Goal: Obtain resource: Obtain resource

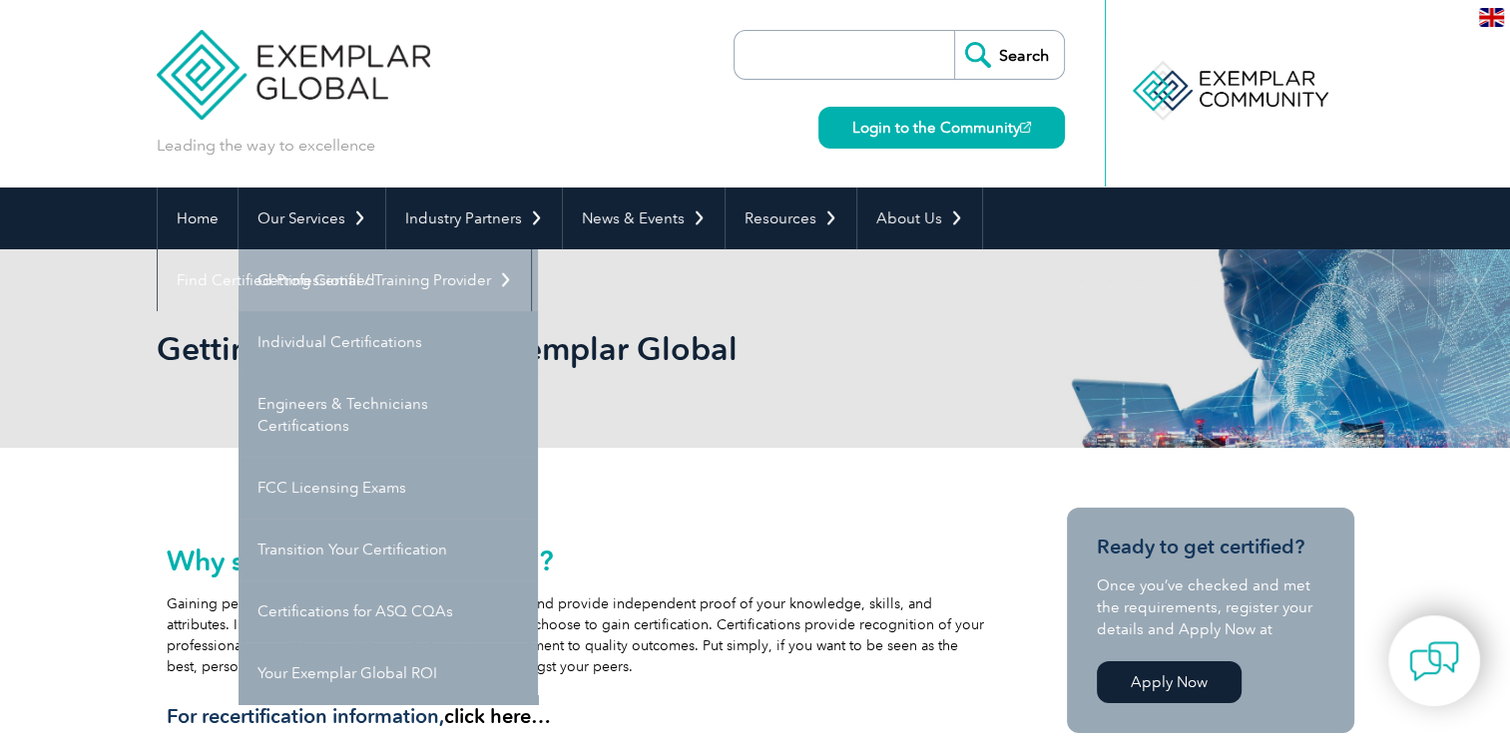
click at [335, 290] on link "Getting Certified" at bounding box center [387, 280] width 299 height 62
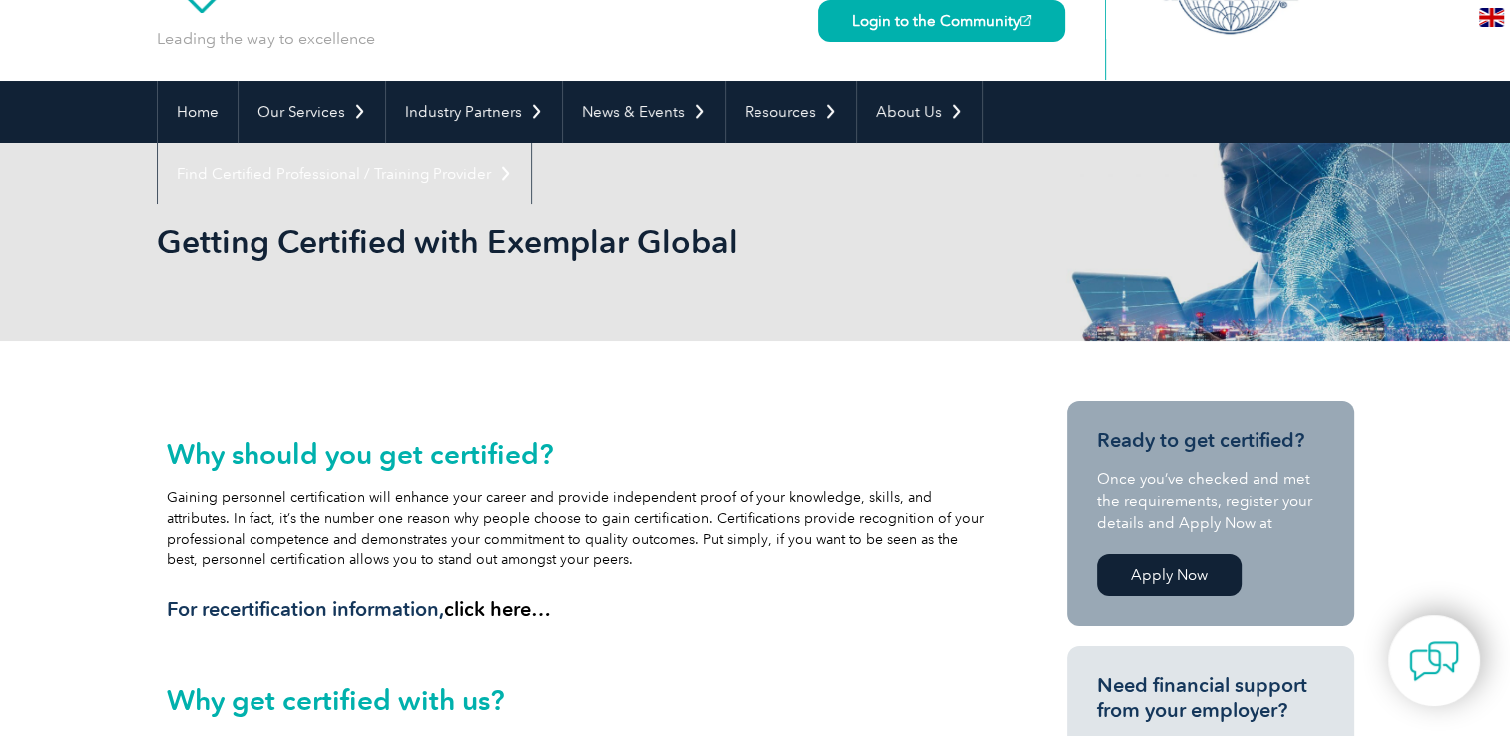
scroll to position [72, 0]
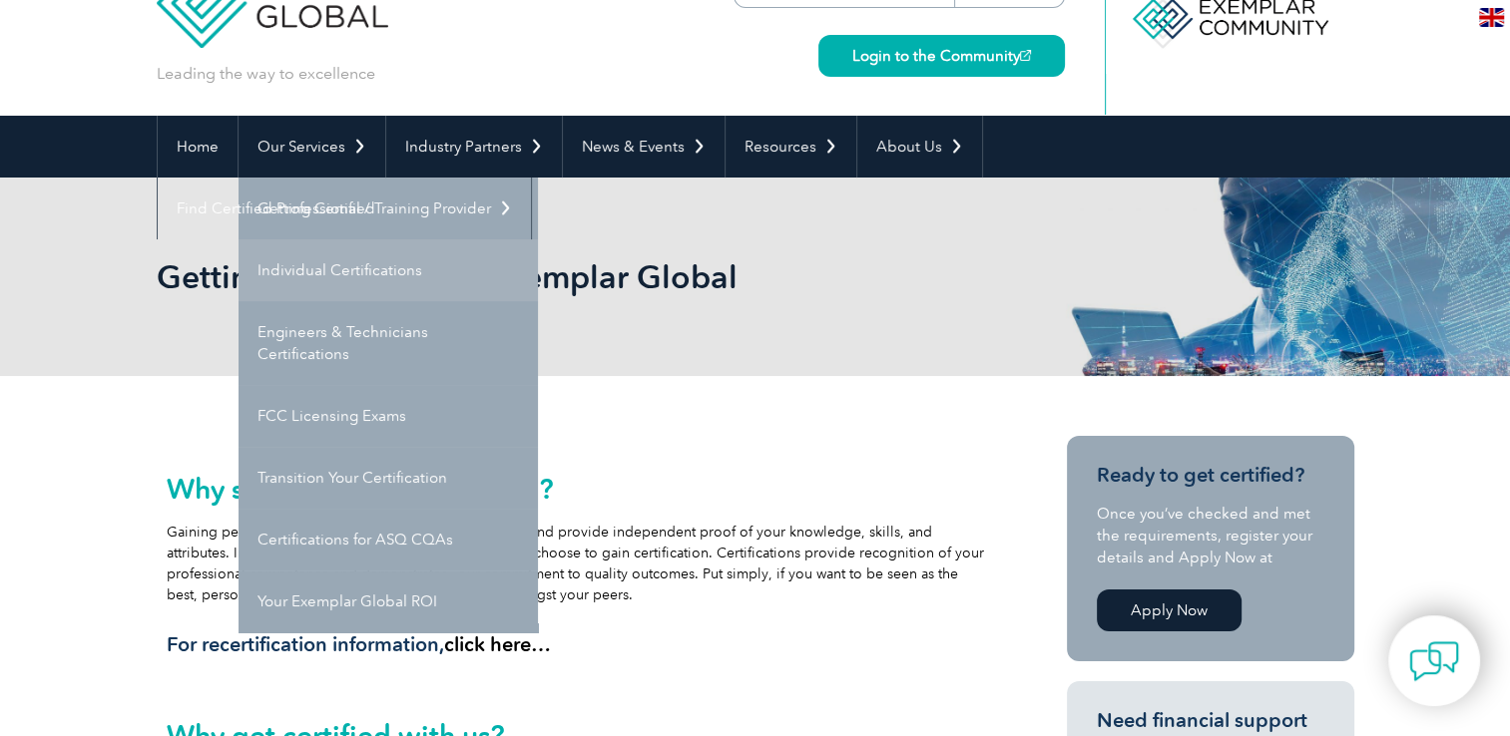
click at [357, 270] on link "Individual Certifications" at bounding box center [387, 270] width 299 height 62
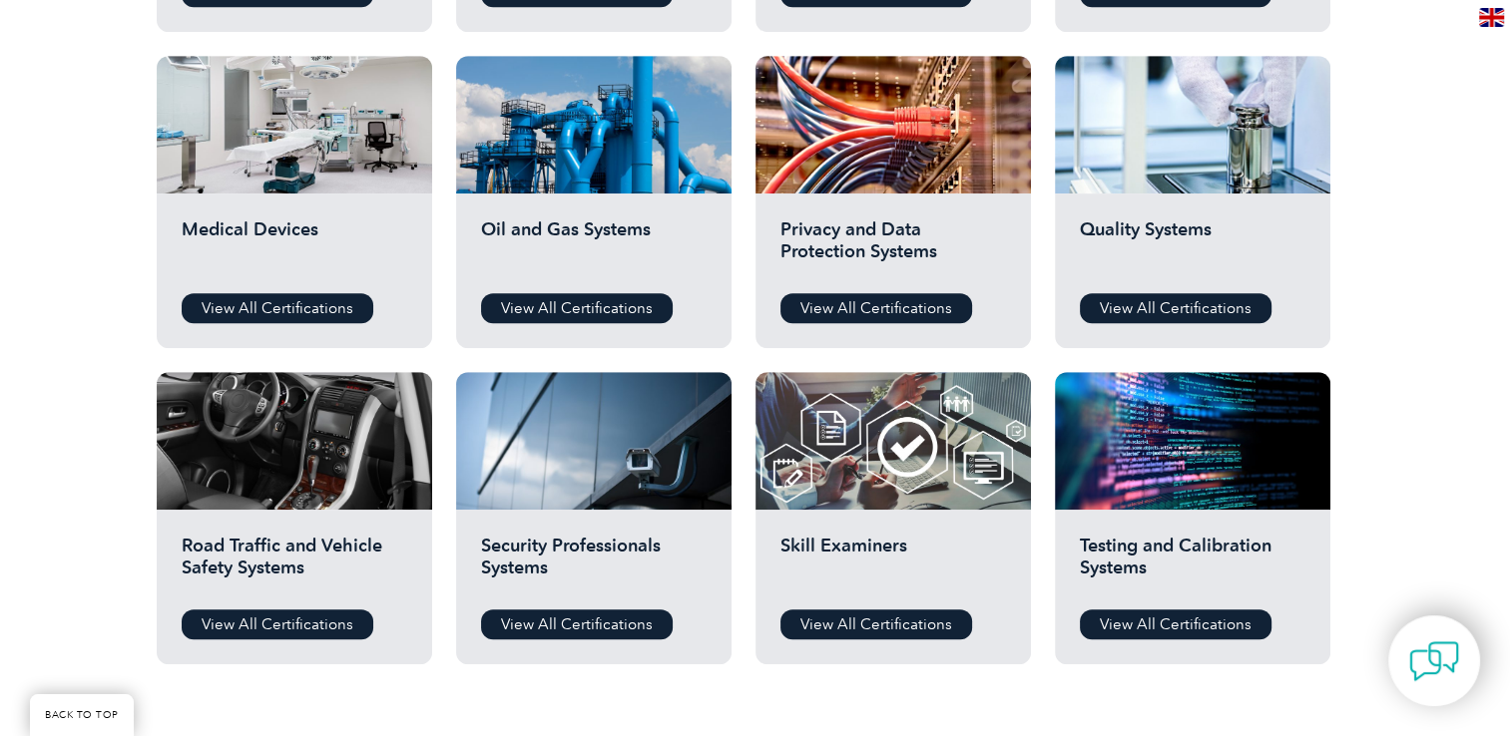
scroll to position [1333, 0]
click at [1185, 303] on link "View All Certifications" at bounding box center [1176, 308] width 192 height 30
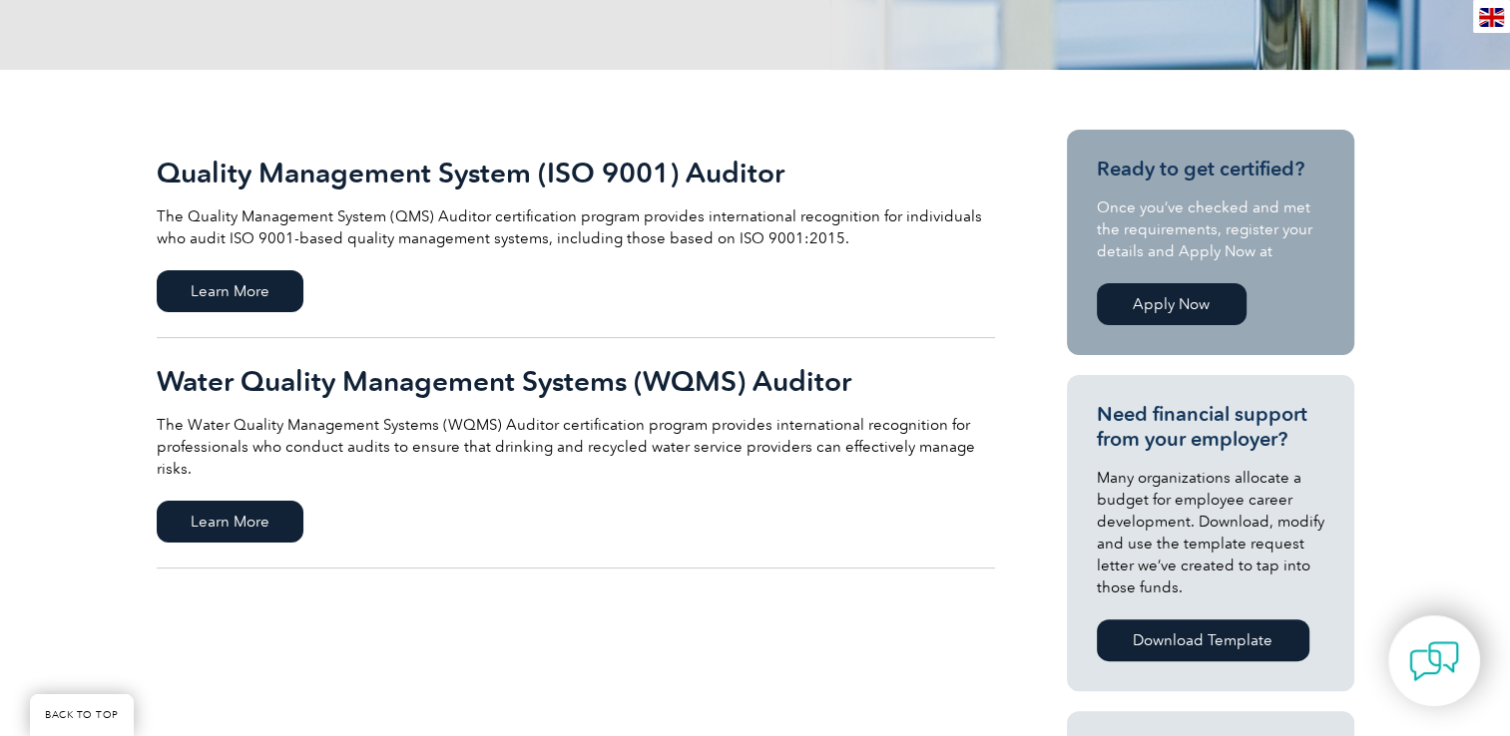
scroll to position [379, 0]
click at [240, 290] on span "Learn More" at bounding box center [230, 290] width 147 height 42
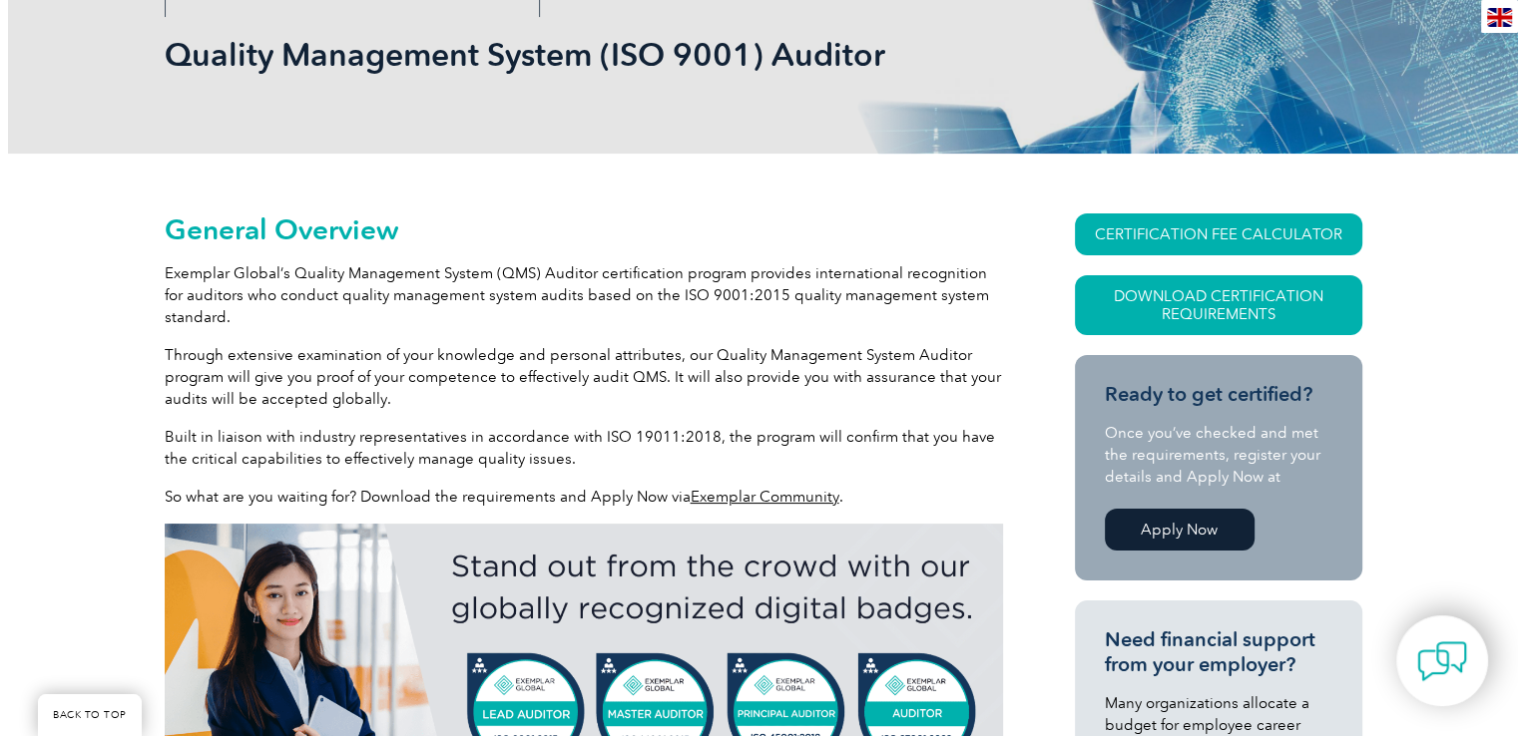
scroll to position [378, 0]
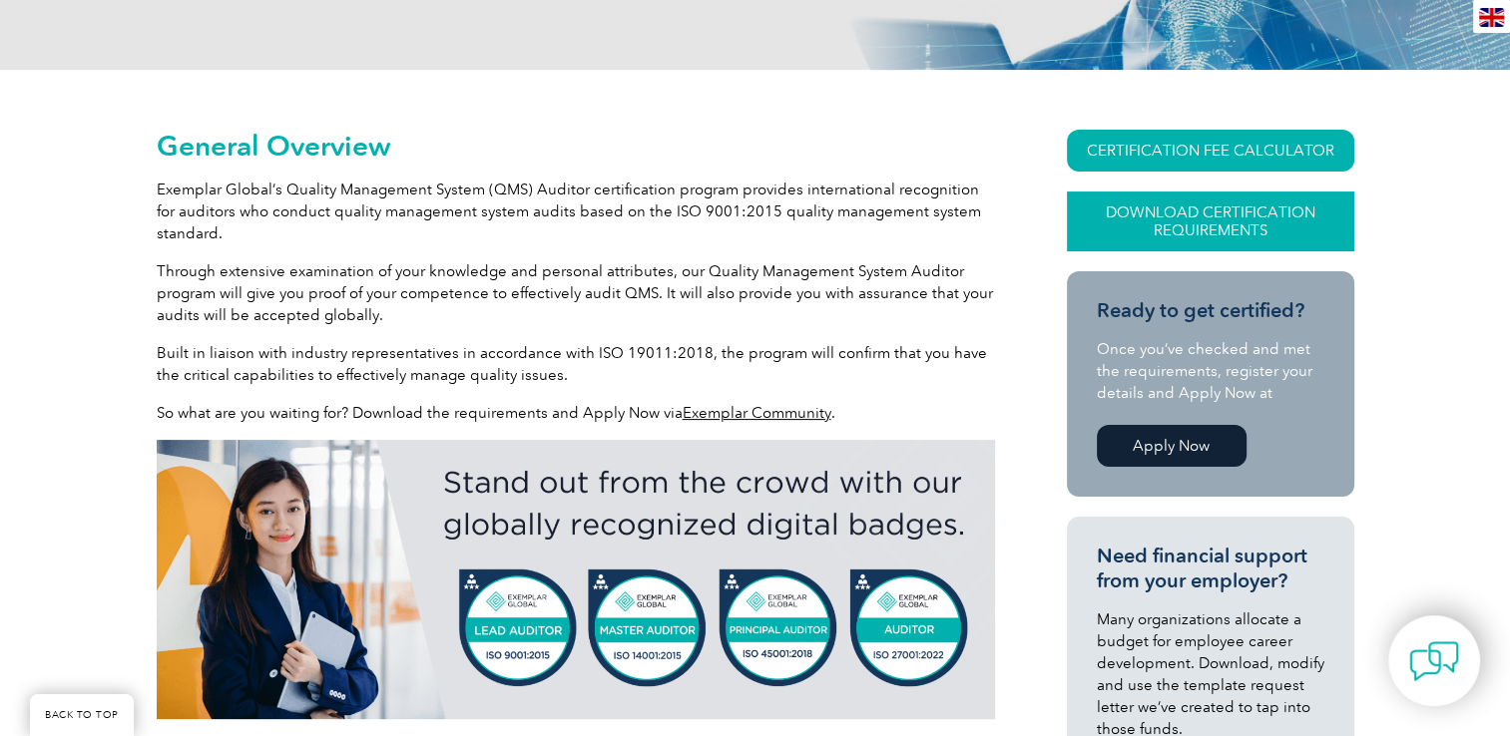
click at [1259, 224] on link "Download Certification Requirements" at bounding box center [1210, 222] width 287 height 60
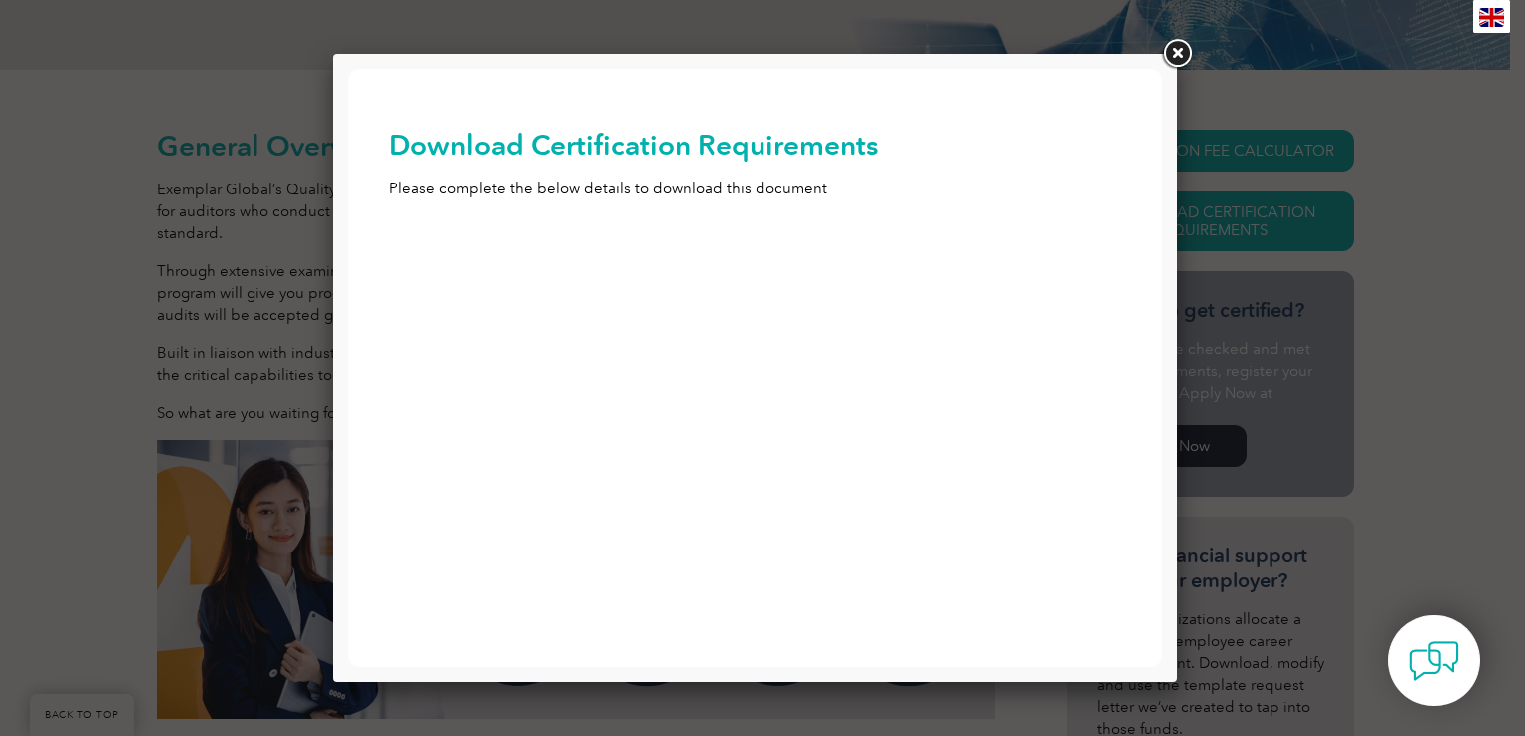
scroll to position [0, 0]
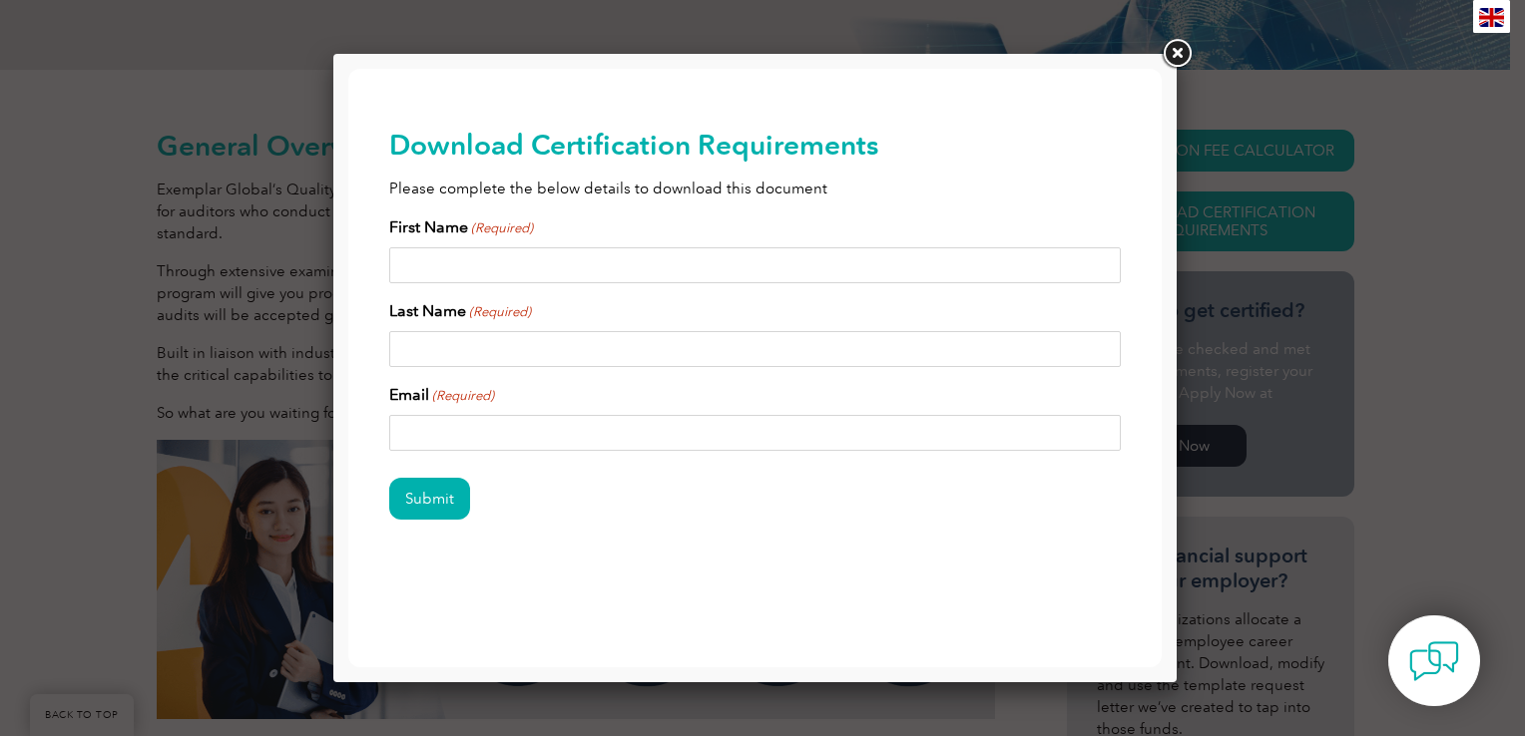
click at [503, 268] on input "First Name (Required)" at bounding box center [755, 265] width 732 height 36
type input "Lauren"
type input "[PERSON_NAME]"
type input "[EMAIL_ADDRESS][DOMAIN_NAME]"
type input "Lauren"
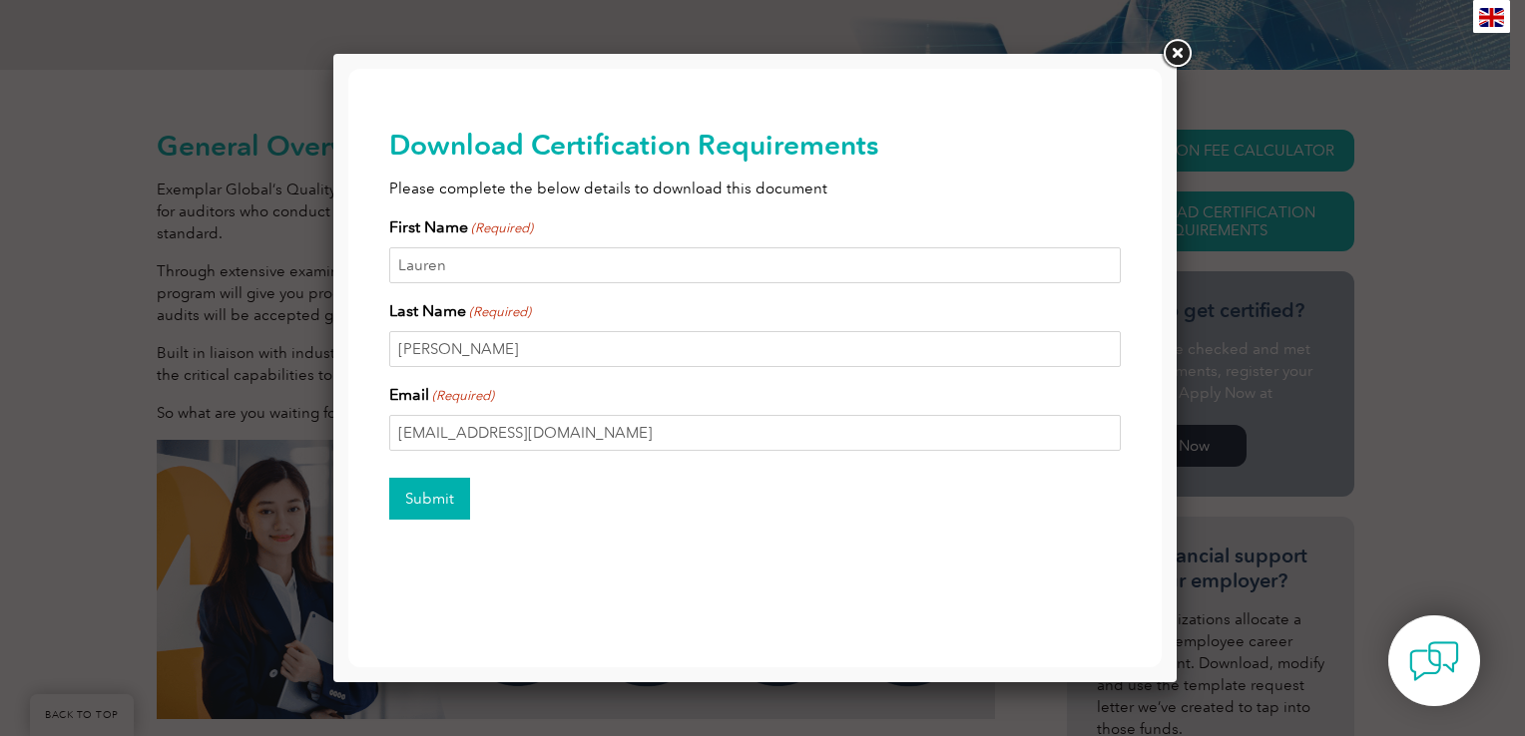
click at [420, 501] on input "Submit" at bounding box center [429, 499] width 81 height 42
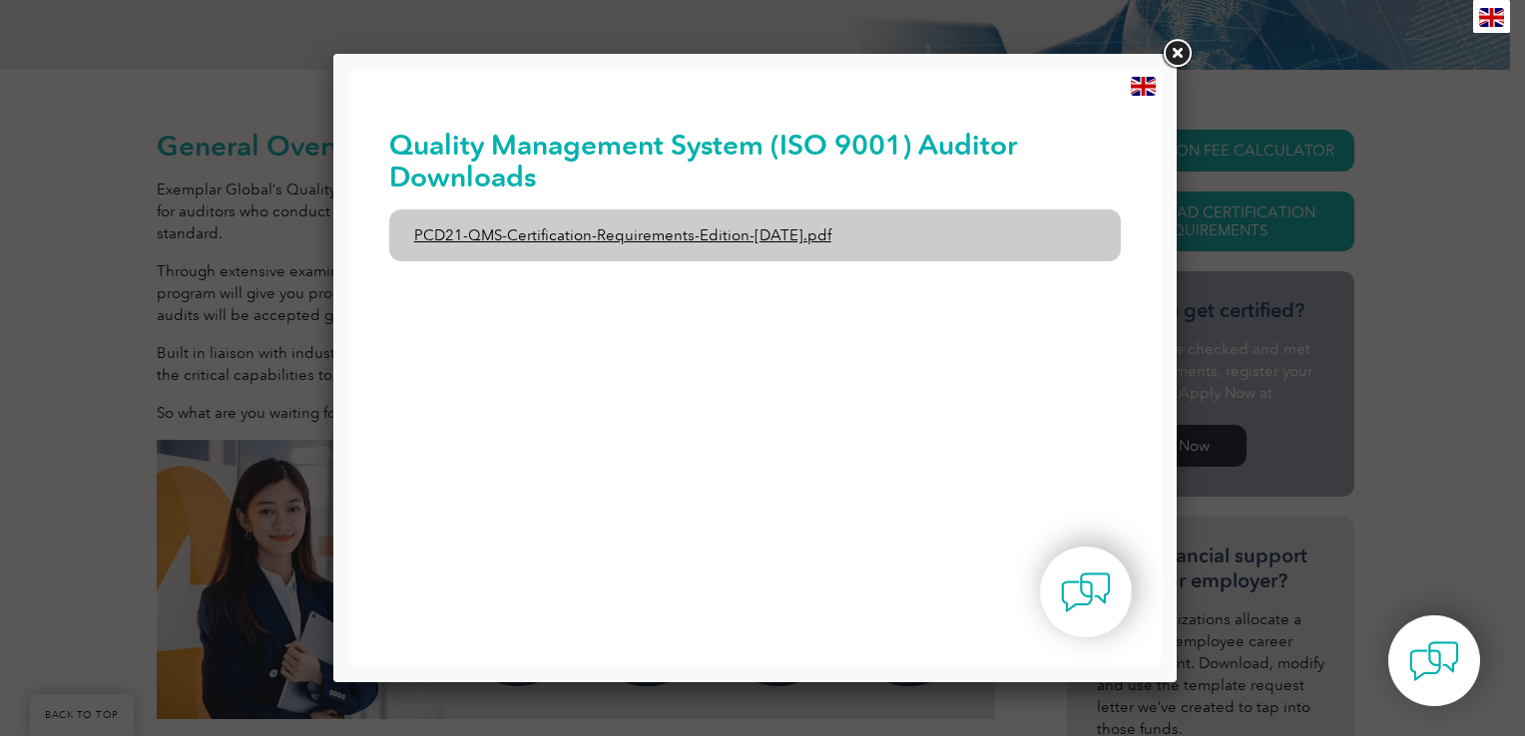
click at [820, 230] on link "PCD21-QMS-Certification-Requirements-Edition-[DATE].pdf" at bounding box center [755, 236] width 732 height 52
